Goal: Check status: Check status

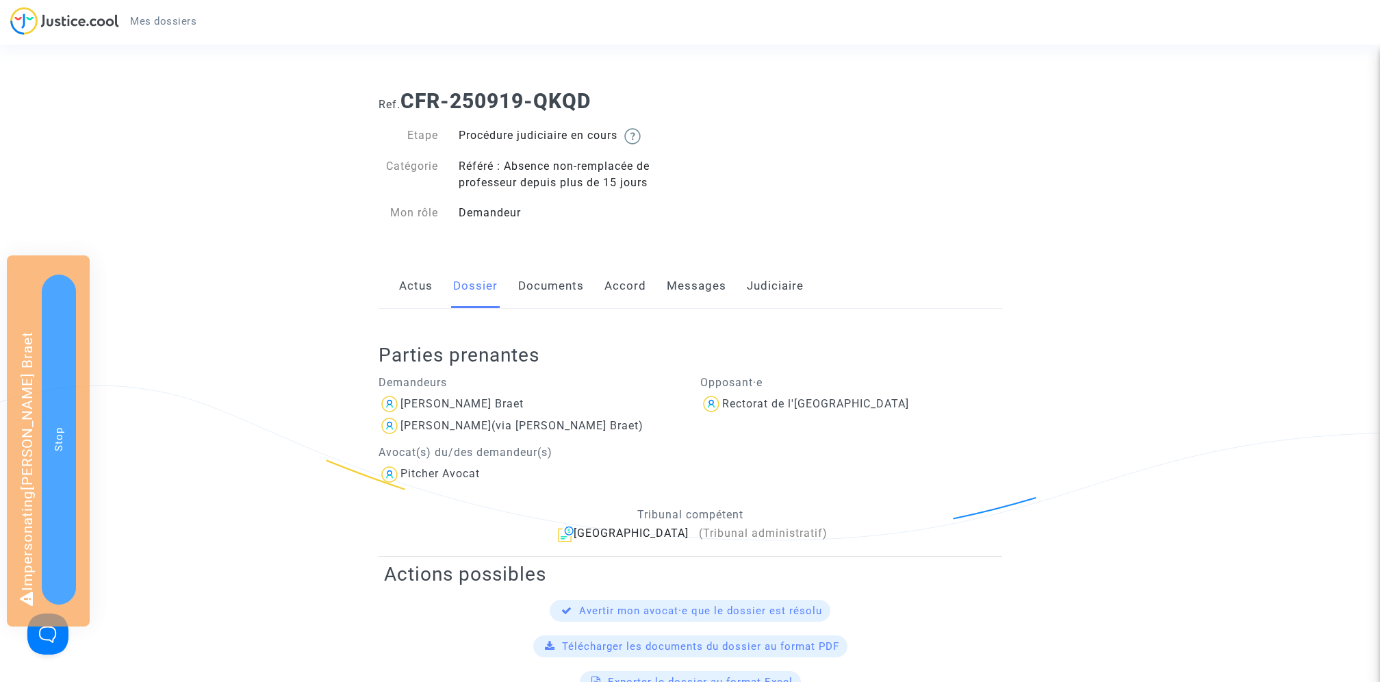
click at [769, 290] on link "Judiciaire" at bounding box center [775, 286] width 57 height 45
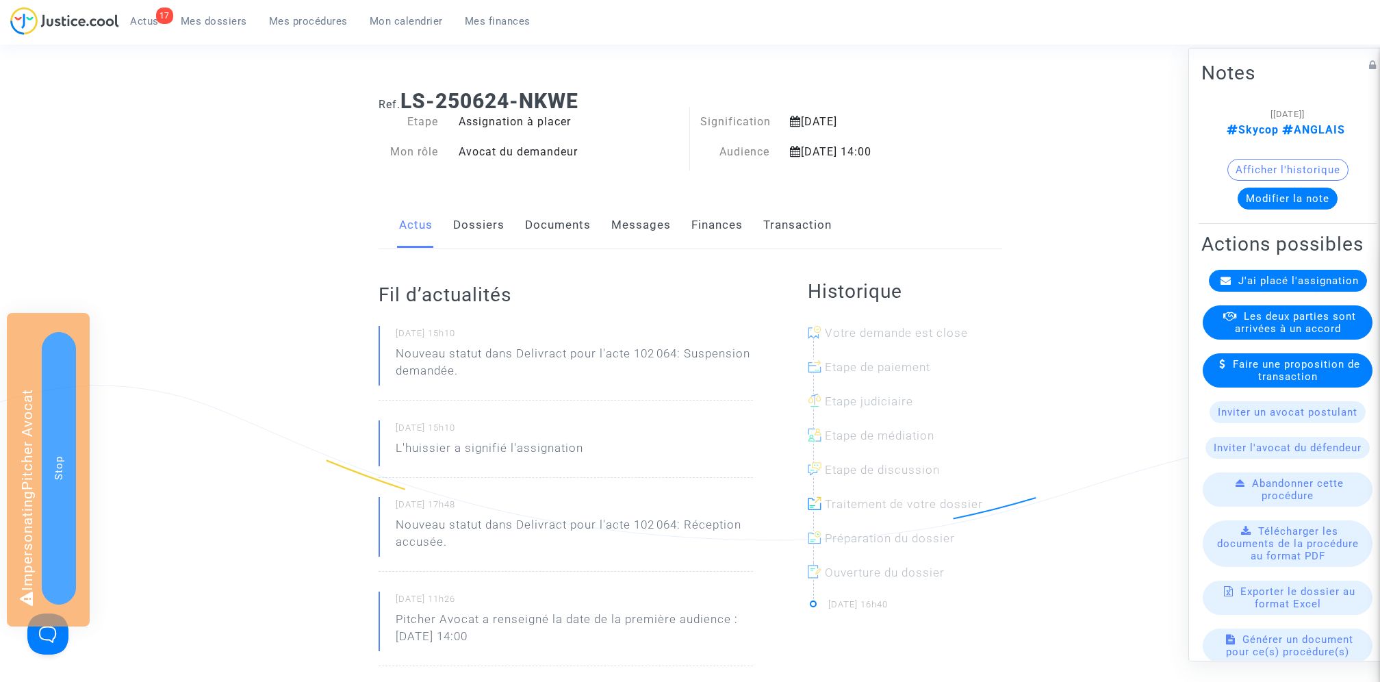
click at [732, 214] on link "Finances" at bounding box center [716, 225] width 51 height 45
